Goal: Find specific page/section: Find specific page/section

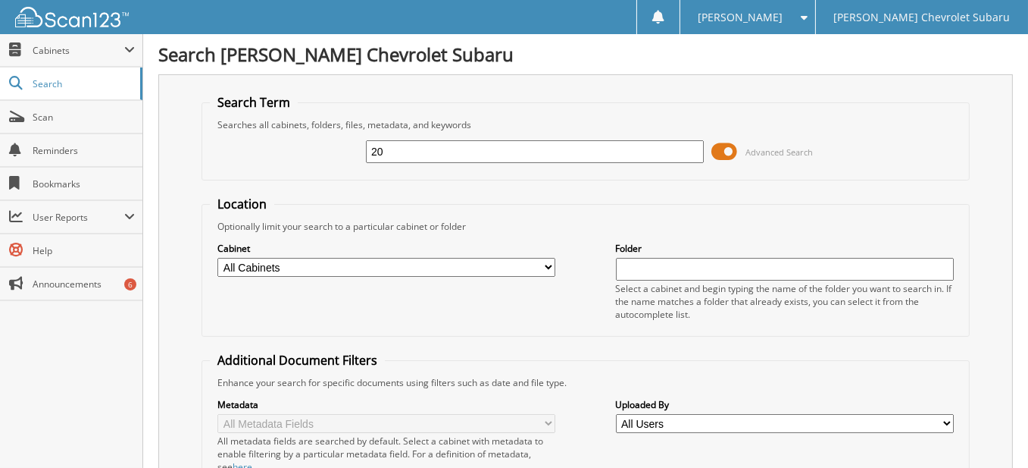
type input "2"
click at [587, 151] on input "30207A" at bounding box center [535, 151] width 338 height 23
type input "30207A"
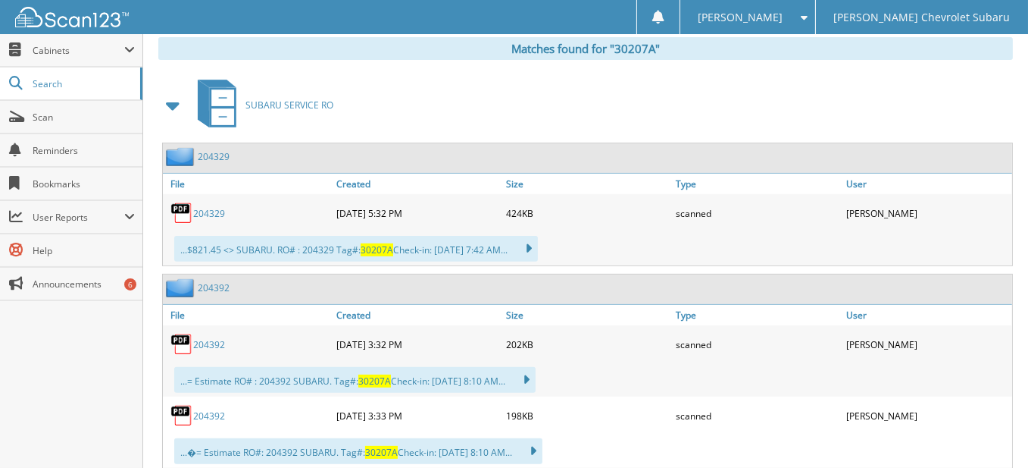
scroll to position [667, 0]
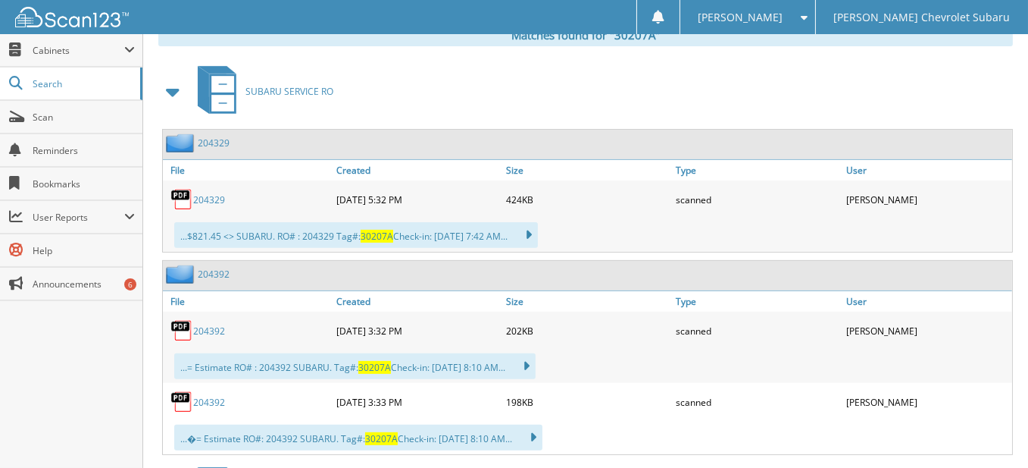
click at [211, 193] on link "204329" at bounding box center [209, 199] width 32 height 13
click at [212, 324] on link "204392" at bounding box center [209, 330] width 32 height 13
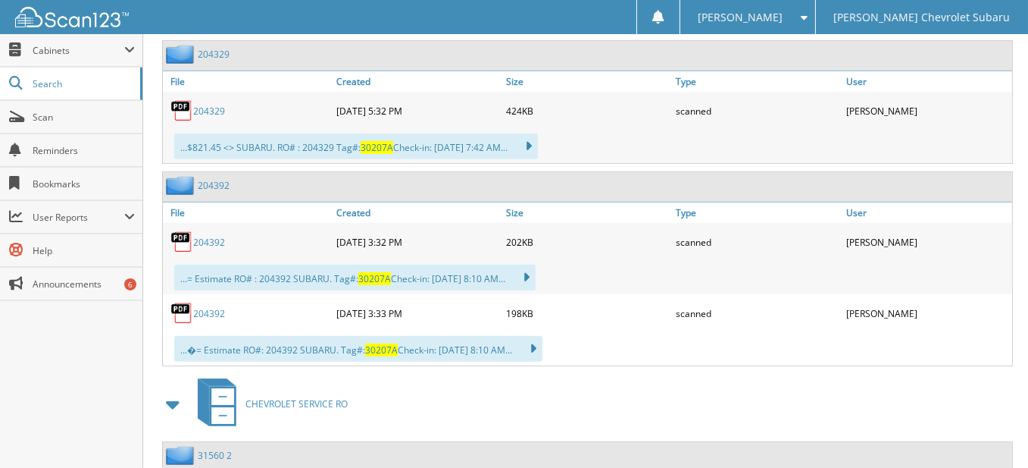
scroll to position [812, 0]
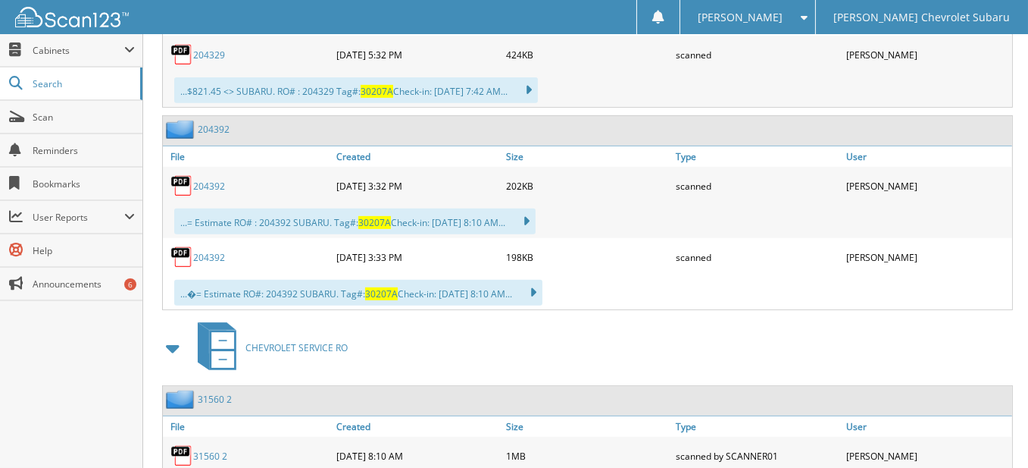
click at [208, 251] on link "204392" at bounding box center [209, 257] width 32 height 13
